Goal: Download file/media

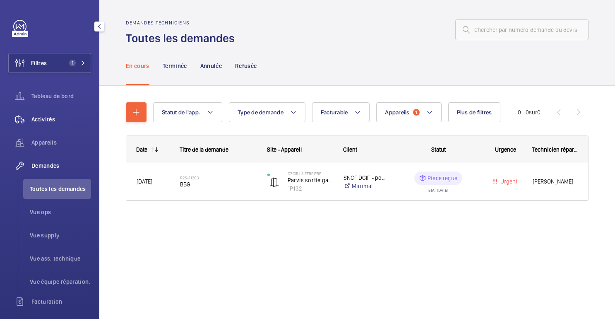
click at [46, 124] on div "Activités" at bounding box center [49, 119] width 83 height 20
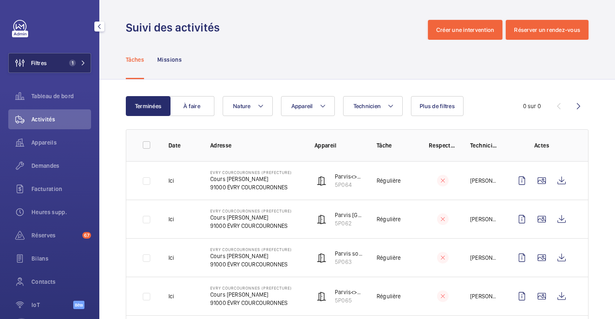
click at [43, 58] on span "Filtres" at bounding box center [28, 63] width 38 height 20
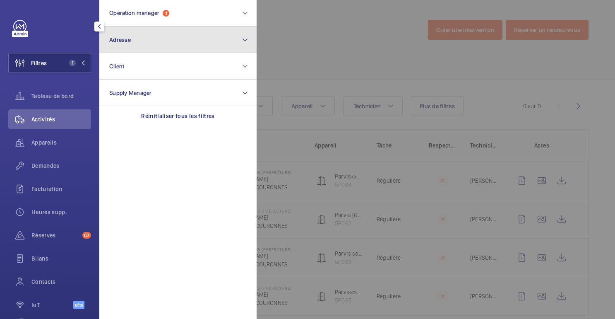
click at [126, 35] on button "Adresse" at bounding box center [177, 39] width 157 height 26
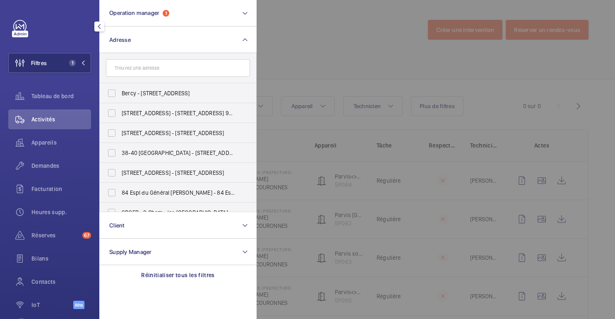
click at [156, 72] on input "text" at bounding box center [178, 67] width 144 height 17
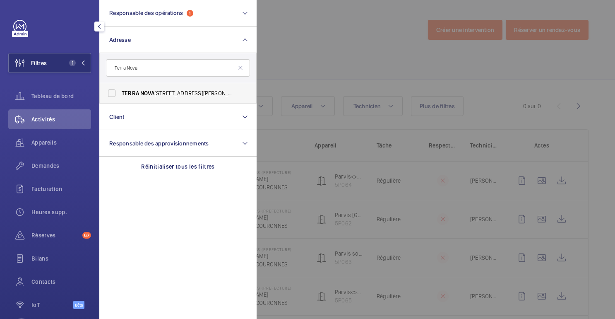
type input "Terra Nova"
click at [154, 97] on label "TERRA NOVA [STREET_ADDRESS][PERSON_NAME]" at bounding box center [172, 93] width 144 height 20
click at [120, 97] on input "TERRA NOVA [STREET_ADDRESS][PERSON_NAME]" at bounding box center [111, 93] width 17 height 17
checkbox input "true"
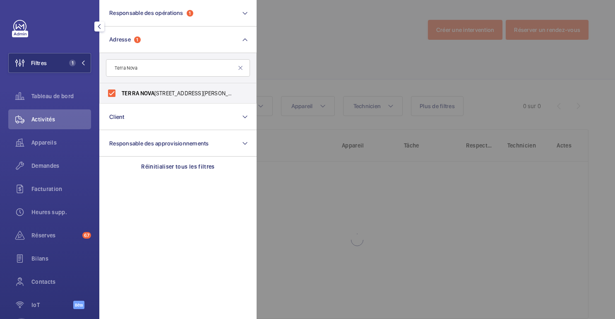
click at [365, 26] on div at bounding box center [564, 159] width 615 height 319
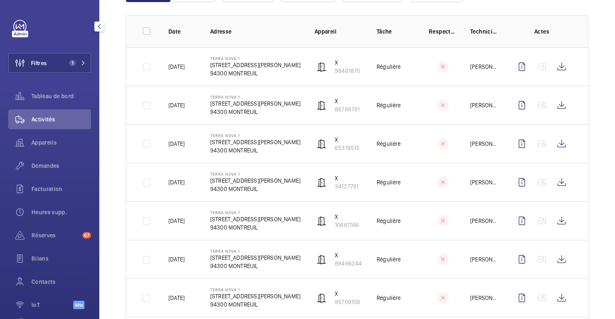
scroll to position [170, 0]
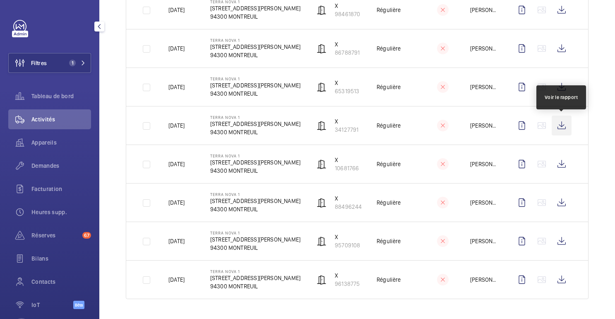
click at [565, 127] on wm-front-icon-button at bounding box center [562, 125] width 20 height 20
